Goal: Information Seeking & Learning: Learn about a topic

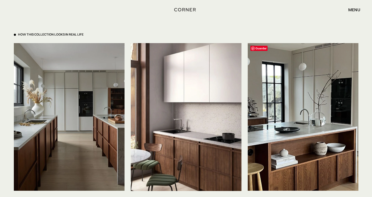
scroll to position [1223, 0]
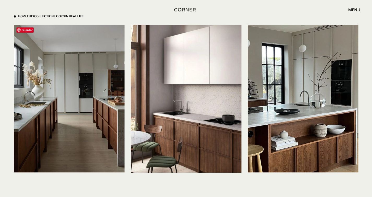
click at [91, 89] on img at bounding box center [69, 99] width 111 height 148
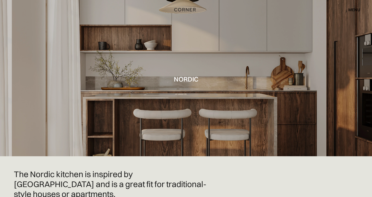
scroll to position [0, 0]
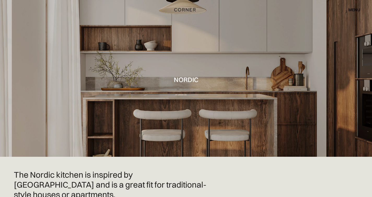
click at [185, 10] on img "home" at bounding box center [184, 9] width 21 height 7
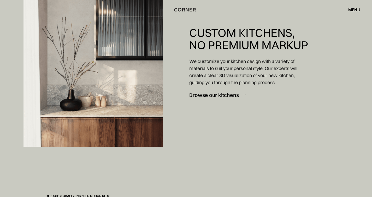
click at [120, 63] on img at bounding box center [92, 64] width 139 height 166
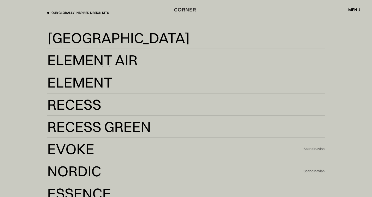
scroll to position [983, 0]
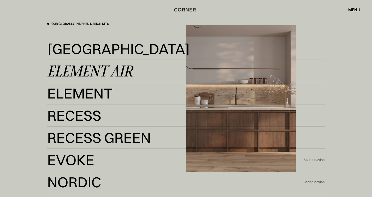
click at [80, 64] on div "Element Air Element Air" at bounding box center [186, 71] width 278 height 22
click at [124, 75] on div "Element Air" at bounding box center [89, 71] width 85 height 13
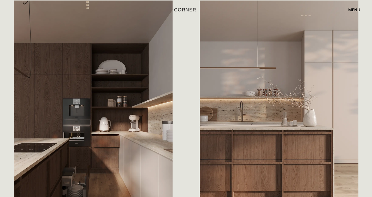
scroll to position [350, 0]
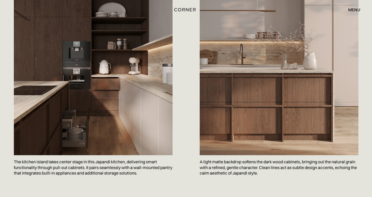
click at [133, 56] on img at bounding box center [93, 49] width 159 height 212
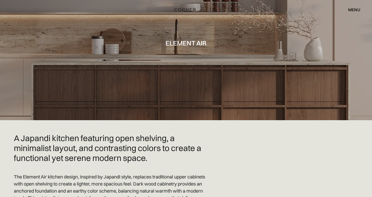
scroll to position [0, 0]
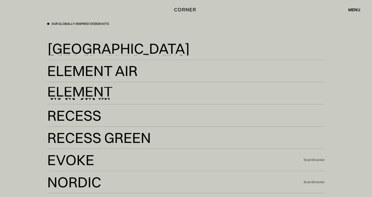
scroll to position [983, 0]
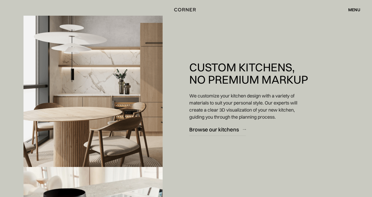
scroll to position [478, 0]
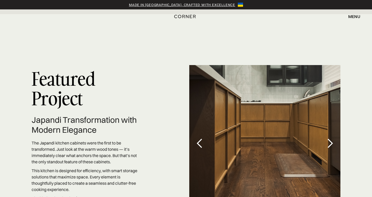
scroll to position [1499, 0]
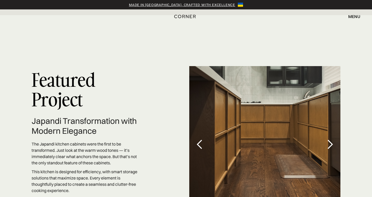
click at [329, 139] on div "next slide" at bounding box center [330, 144] width 10 height 10
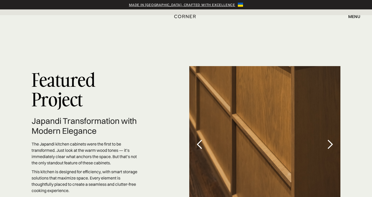
click at [329, 139] on div "next slide" at bounding box center [330, 144] width 10 height 10
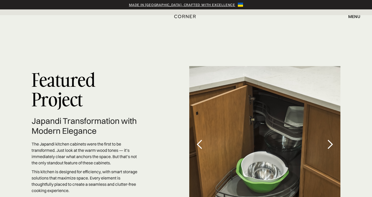
click at [329, 139] on div "next slide" at bounding box center [330, 144] width 10 height 10
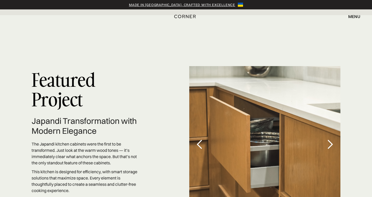
click at [329, 139] on div "next slide" at bounding box center [330, 144] width 10 height 10
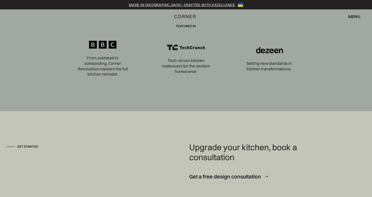
scroll to position [1850, 0]
